Goal: Find specific page/section

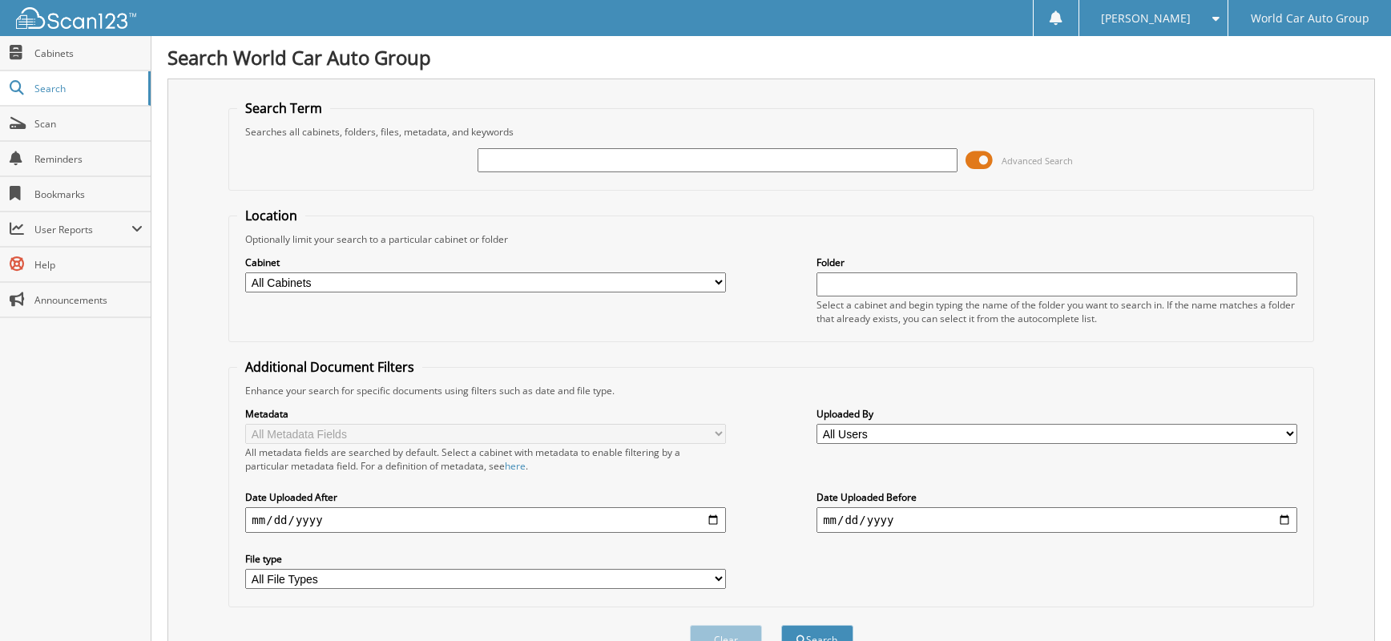
drag, startPoint x: 527, startPoint y: 159, endPoint x: 523, endPoint y: 171, distance: 12.7
click at [526, 167] on input "text" at bounding box center [718, 160] width 481 height 24
type input "240746"
click at [781, 625] on button "Search" at bounding box center [817, 640] width 72 height 30
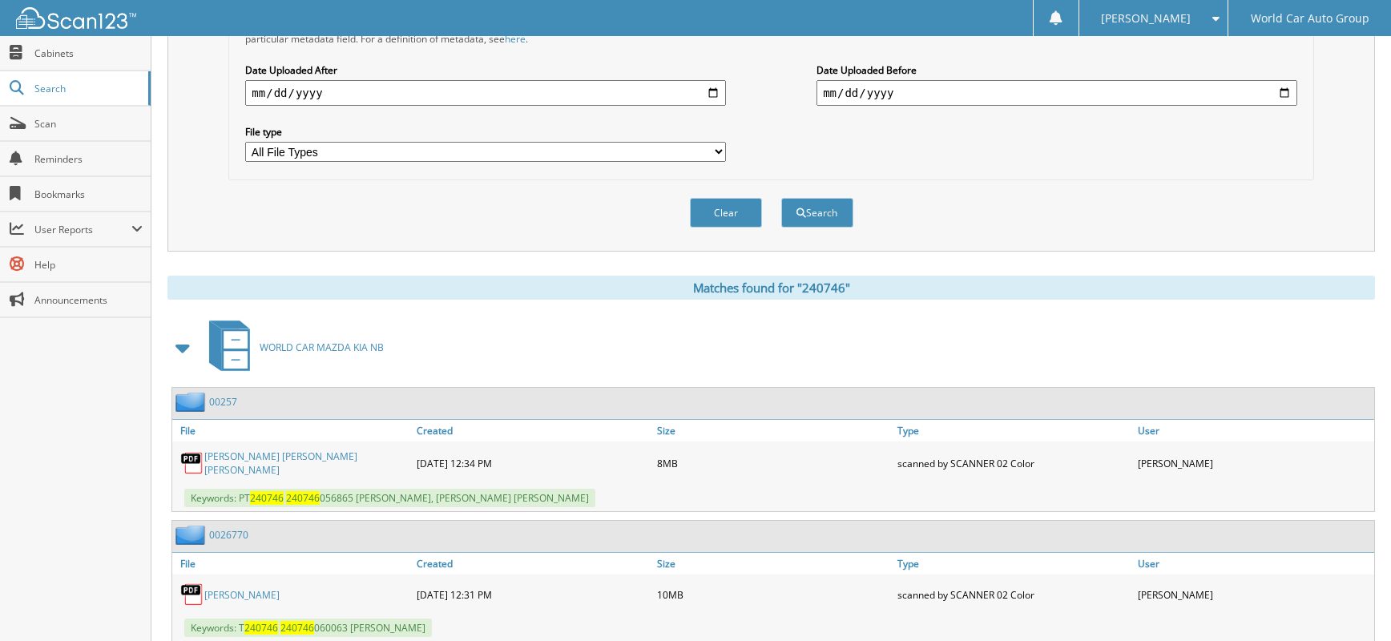
scroll to position [607, 0]
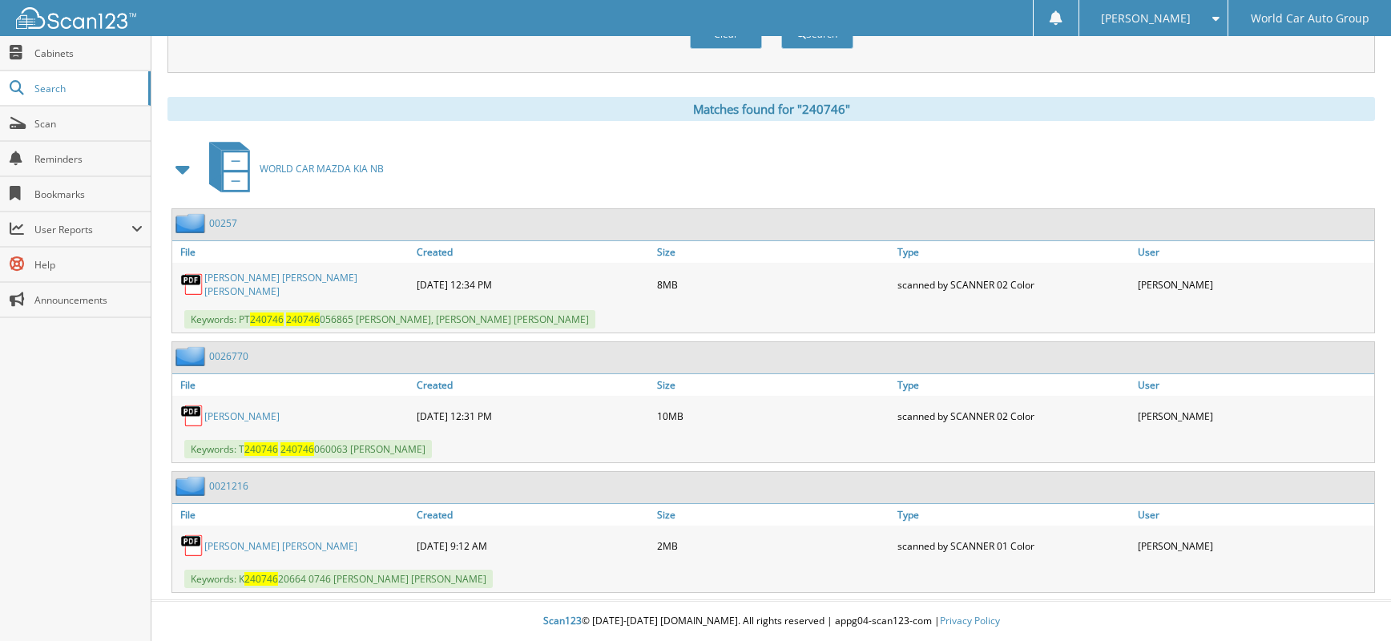
click at [222, 415] on link "MICHAEL LEE SIMS" at bounding box center [241, 417] width 75 height 14
click at [342, 271] on link "ELVIN WAYNE BURKLUND_ JOHN MORGAN LAMB" at bounding box center [306, 284] width 204 height 27
